Goal: Transaction & Acquisition: Purchase product/service

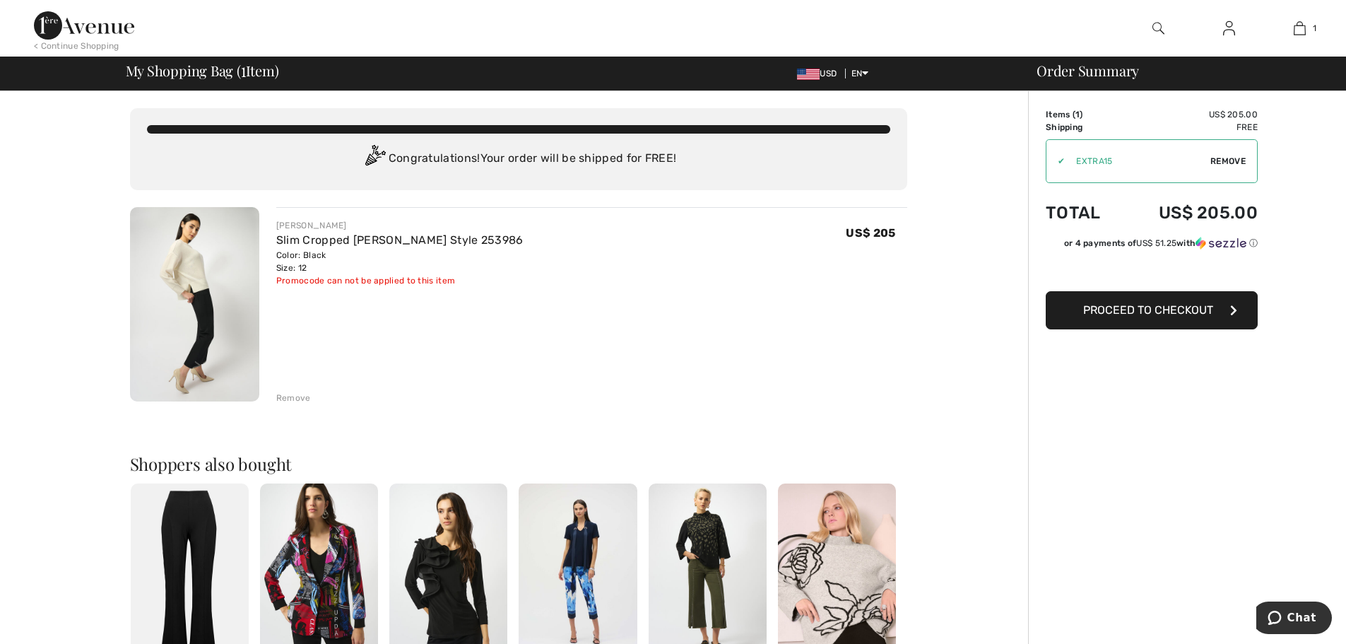
click at [1221, 162] on span "Remove" at bounding box center [1227, 161] width 35 height 13
click at [1087, 165] on input "TEXT" at bounding box center [1132, 161] width 172 height 42
type input "NEW15"
click at [1230, 156] on span "Apply" at bounding box center [1232, 161] width 28 height 13
click at [1087, 326] on button "Proceed to Checkout" at bounding box center [1152, 310] width 212 height 38
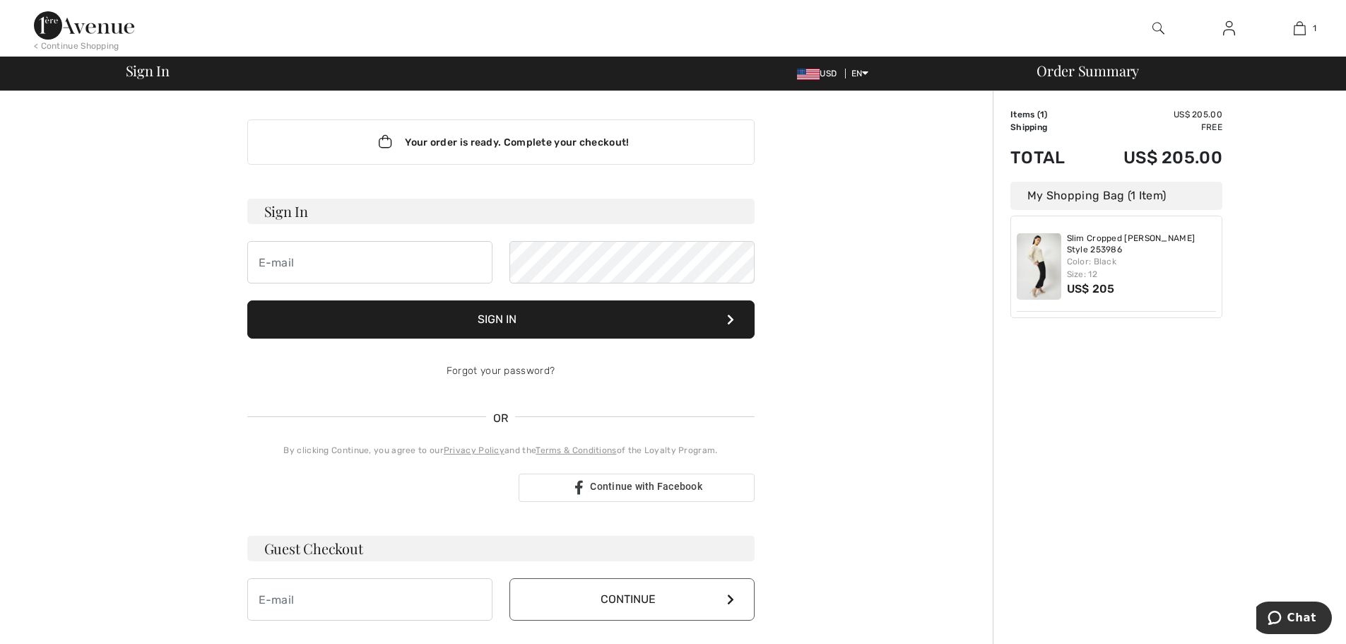
type input "lisacaruso@gmail.com"
click at [378, 312] on button "Sign In" at bounding box center [500, 319] width 507 height 38
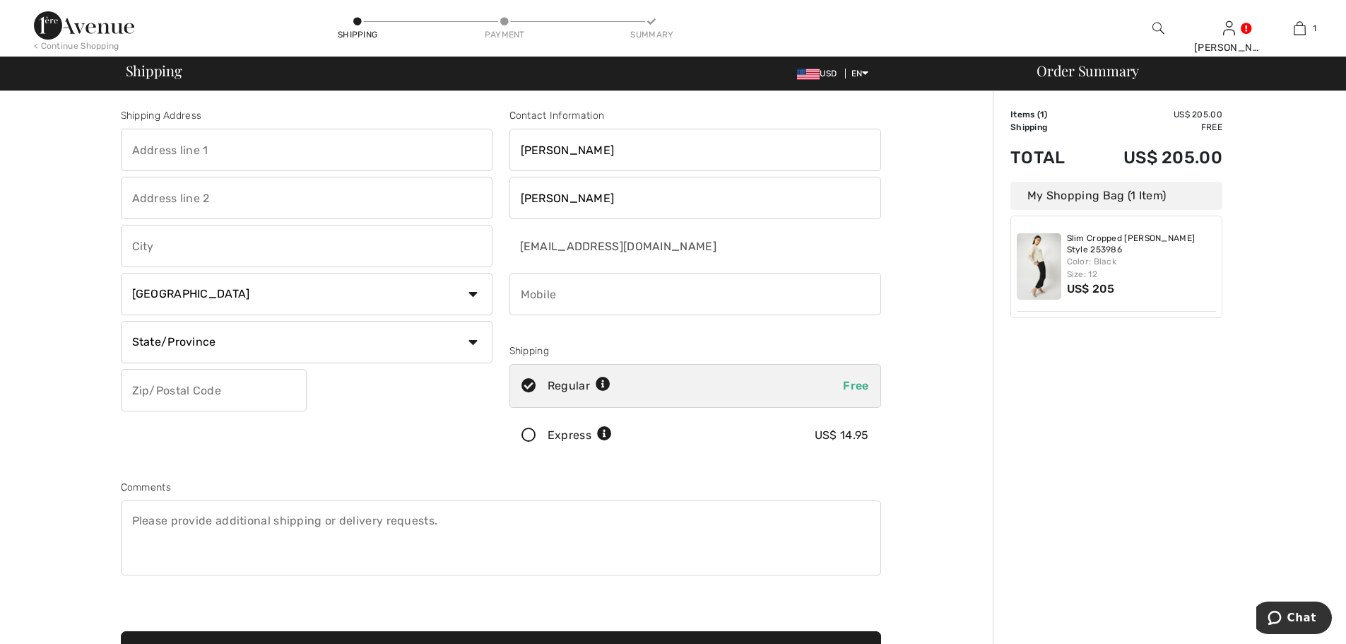
click at [221, 141] on input "text" at bounding box center [307, 150] width 372 height 42
type input "4600 Pavlov Ave, Unit 229, Unit 229, Unit 229, Uni"
type input "[GEOGRAPHIC_DATA]"
select select "US"
select select "CA"
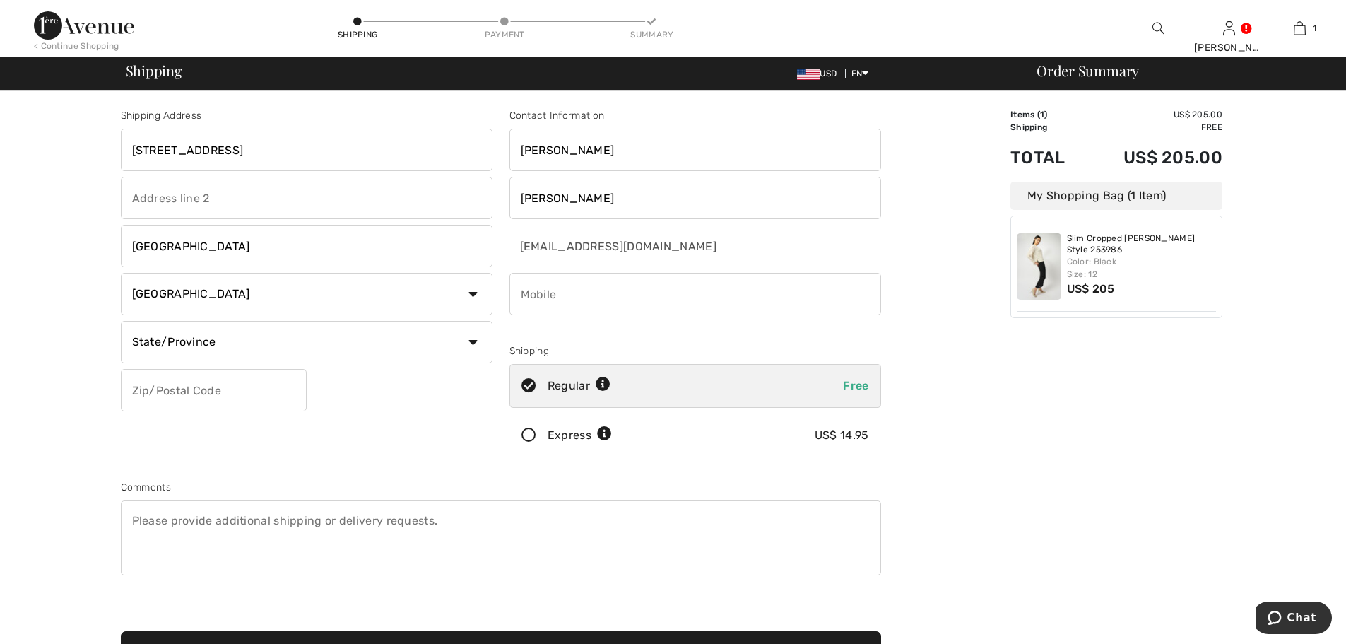
type input "92122"
type input "8585588339"
drag, startPoint x: 275, startPoint y: 154, endPoint x: 502, endPoint y: 182, distance: 229.2
click at [502, 182] on div "Shipping Address 4600 Pavlov Ave, Unit 229, Unit 229, Unit 229, Uni San Diego C…" at bounding box center [500, 380] width 777 height 612
type input "4600 Pavlov Ave, Unit 229"
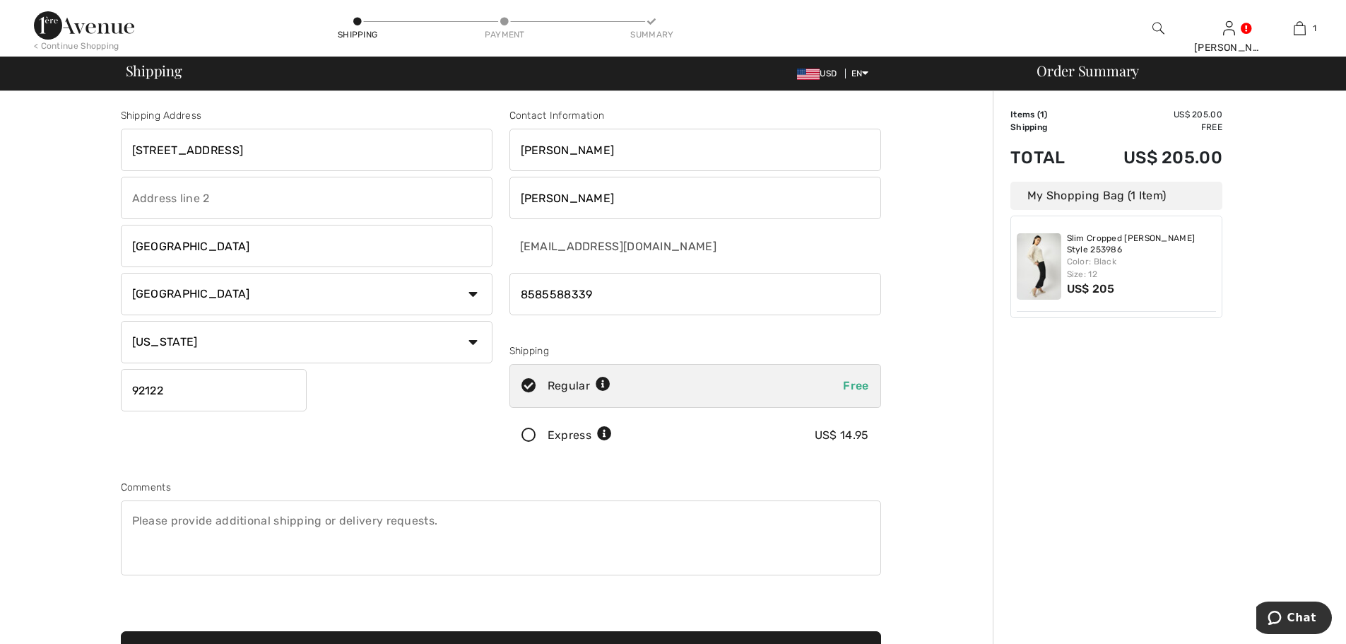
click at [438, 452] on div "Shipping Address 4600 Pavlov Ave, Unit 229 San Diego Country Canada United Stat…" at bounding box center [306, 285] width 389 height 355
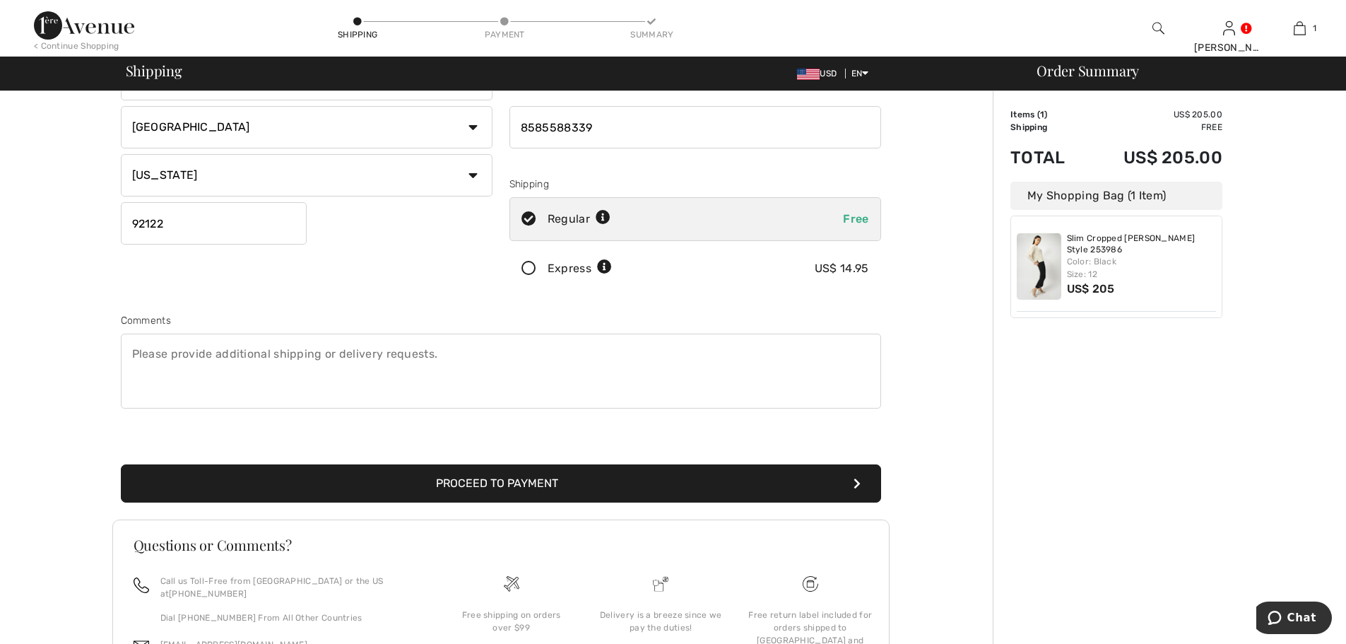
scroll to position [182, 0]
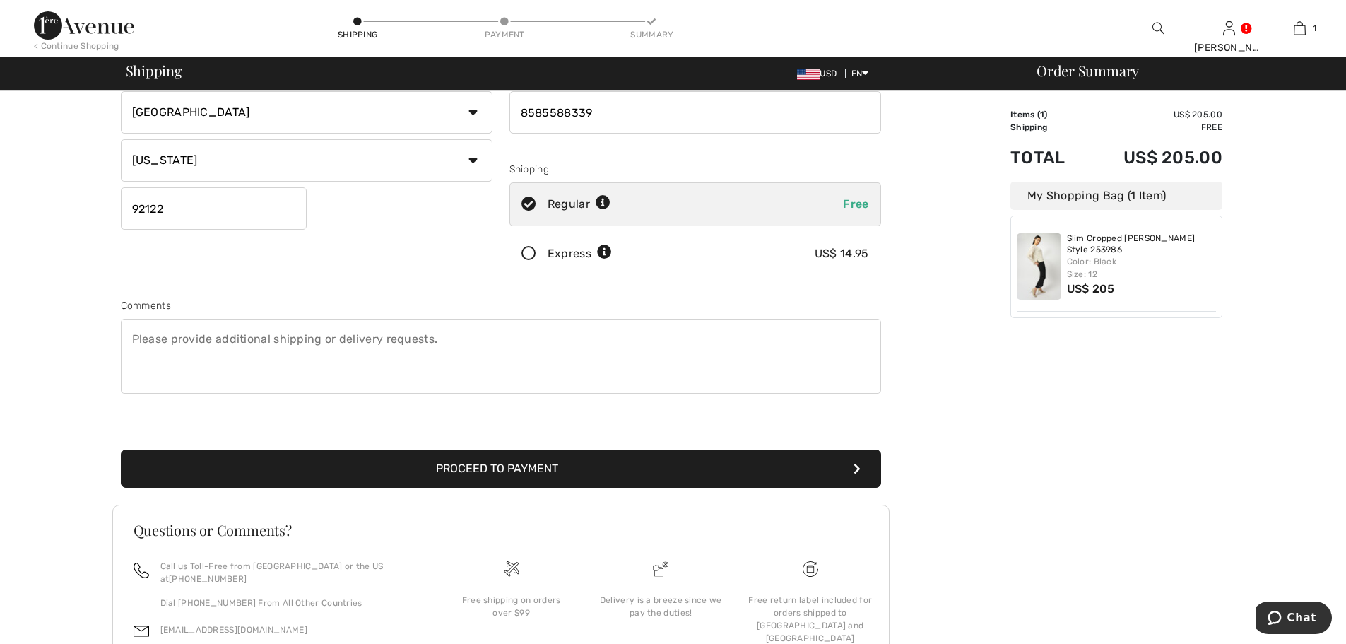
click at [450, 474] on button "Proceed to Payment" at bounding box center [501, 468] width 760 height 38
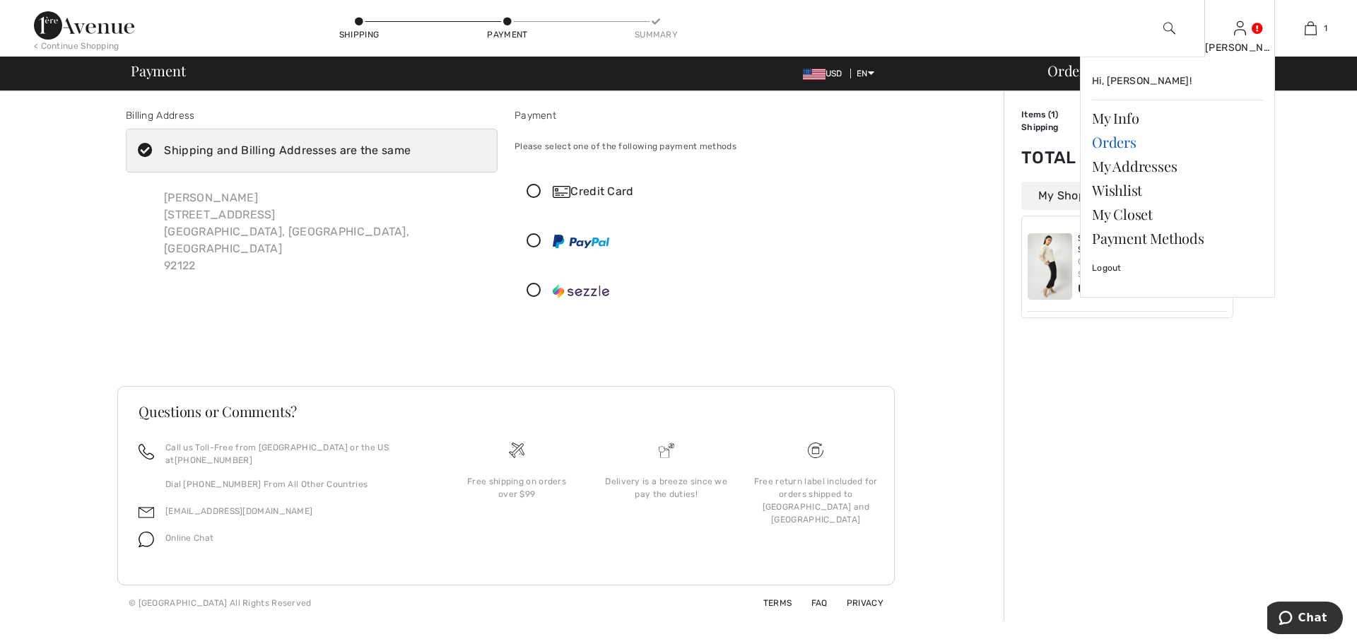
click at [1127, 138] on link "Orders" at bounding box center [1177, 142] width 171 height 24
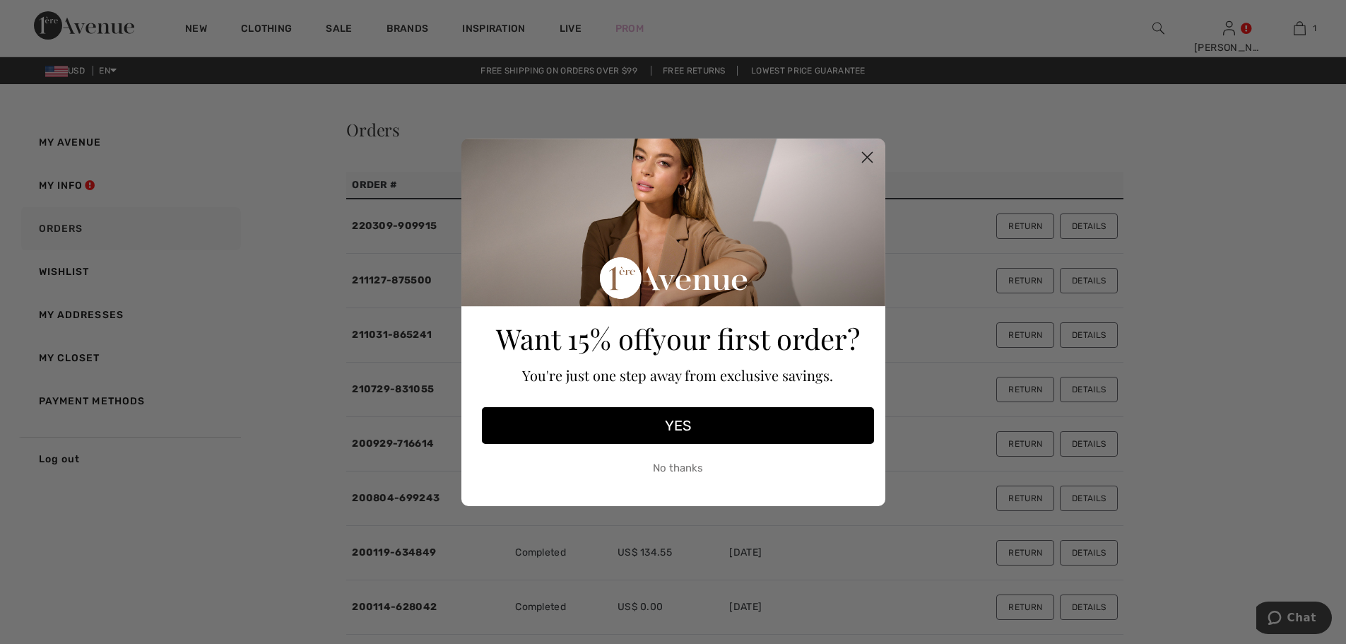
click at [871, 155] on circle "Close dialog" at bounding box center [866, 156] width 23 height 23
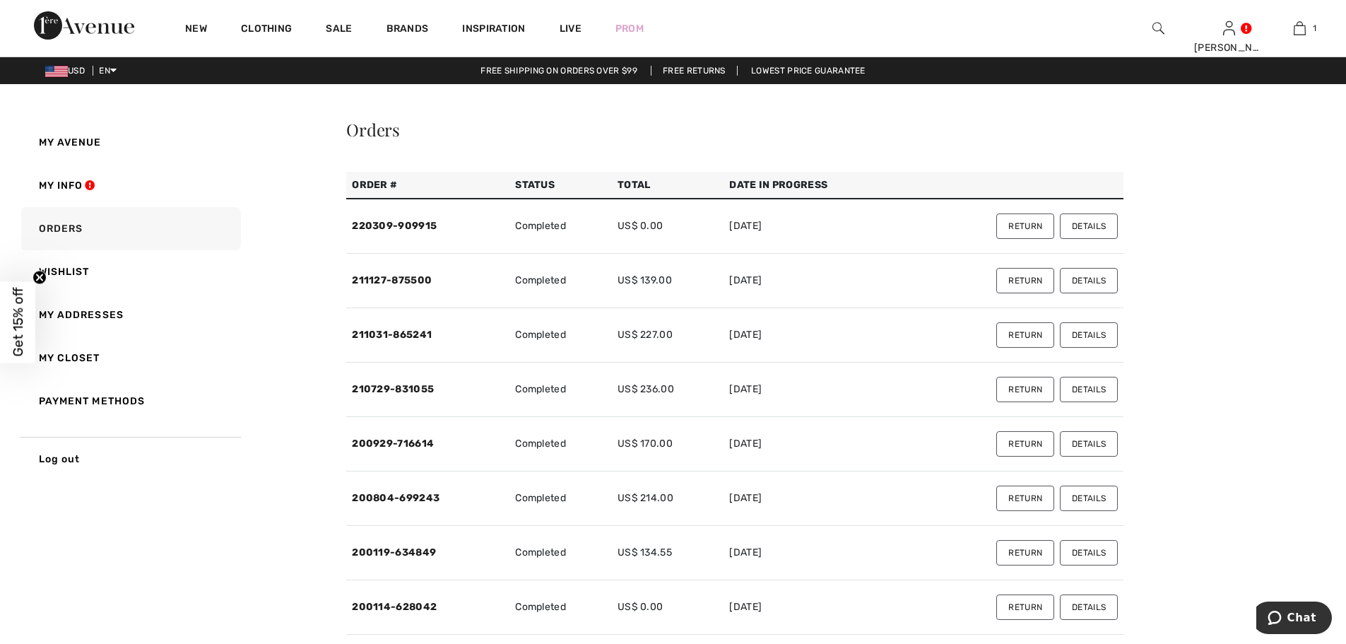
click at [8, 303] on span "Get 15% off" at bounding box center [17, 321] width 35 height 81
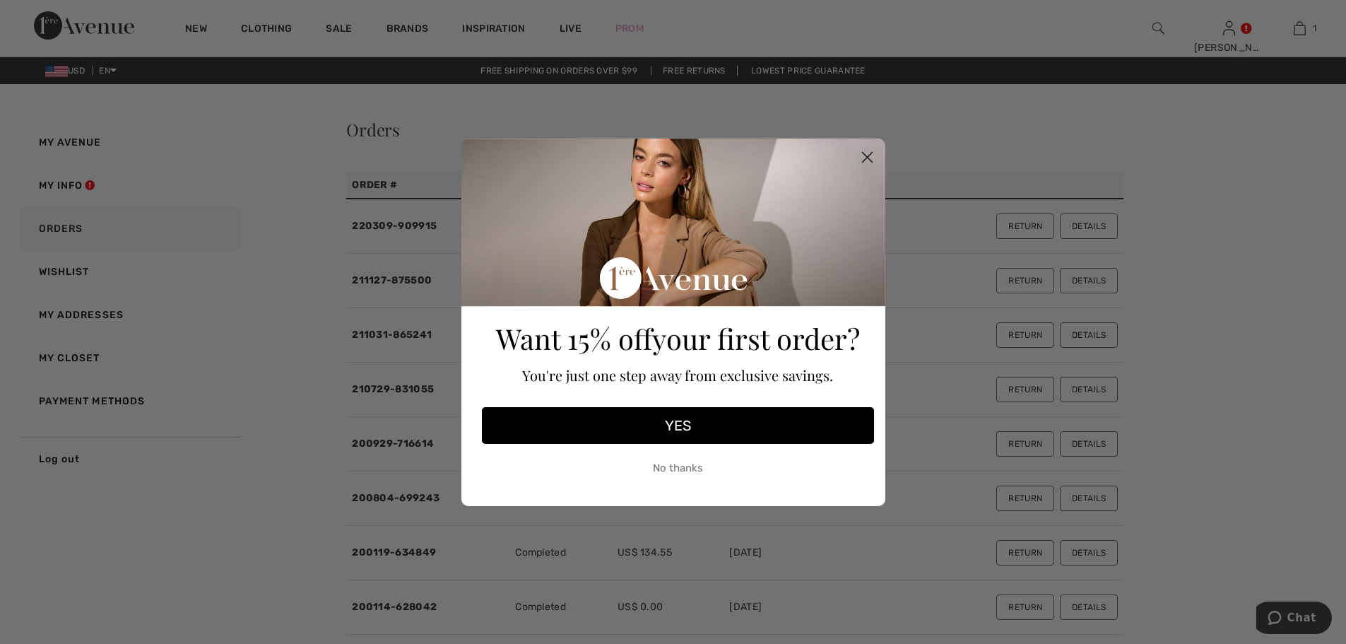
click at [872, 160] on circle "Close dialog" at bounding box center [866, 156] width 23 height 23
